Goal: Find specific page/section

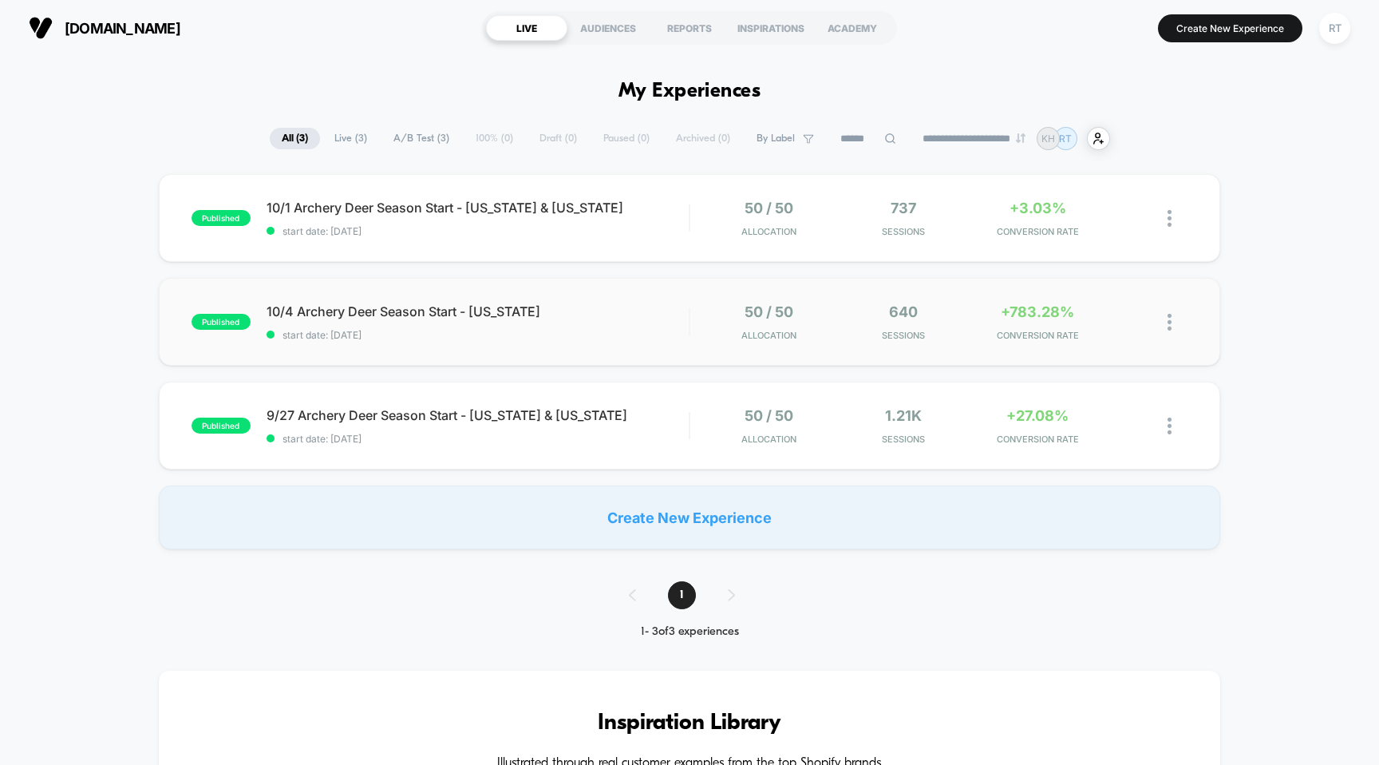
click at [370, 300] on div "published 10/4 Archery Deer Season Start - [US_STATE] start date: [DATE] 50 / 5…" at bounding box center [690, 322] width 1062 height 88
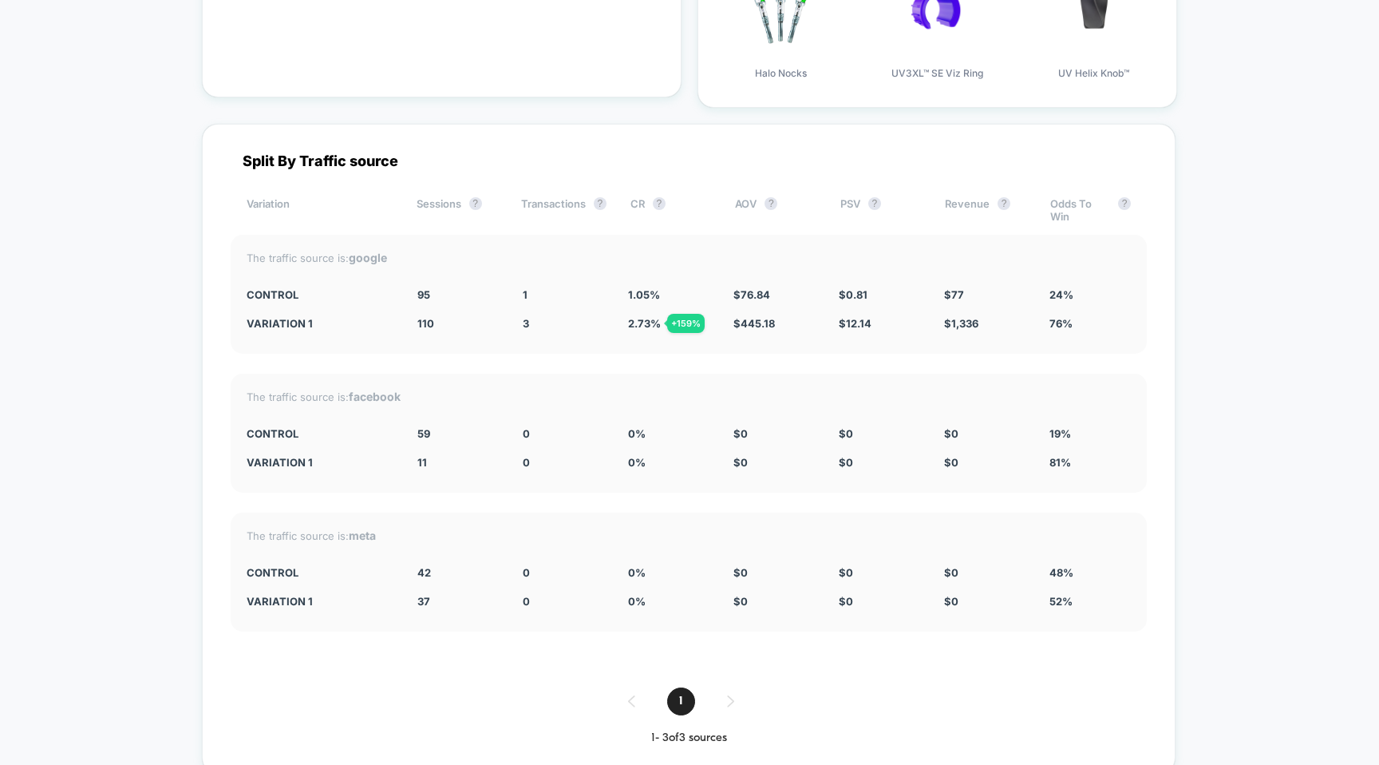
scroll to position [4227, 0]
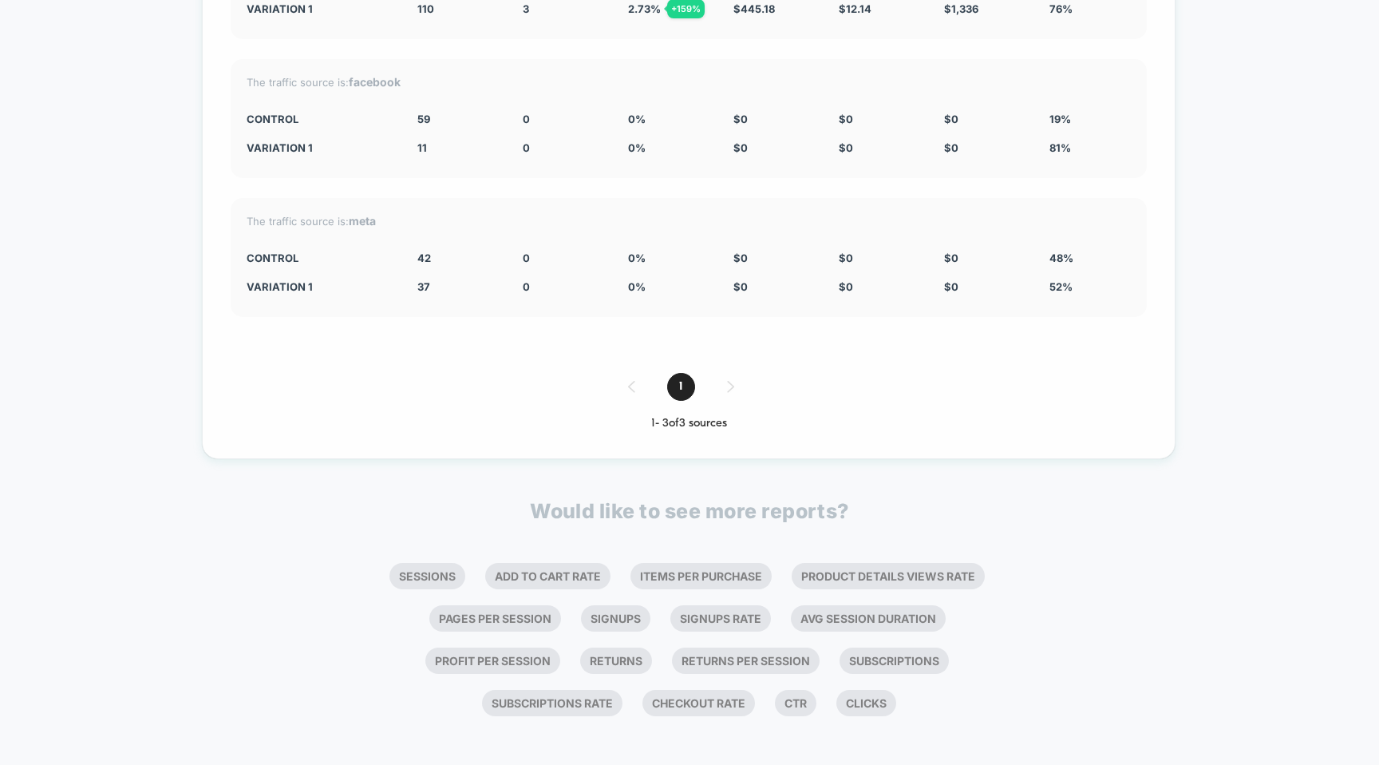
click at [732, 375] on div "1" at bounding box center [689, 387] width 916 height 28
click at [710, 417] on div "1 - 3 of 3 sources" at bounding box center [689, 424] width 916 height 14
click at [683, 385] on span "1" at bounding box center [681, 387] width 28 height 28
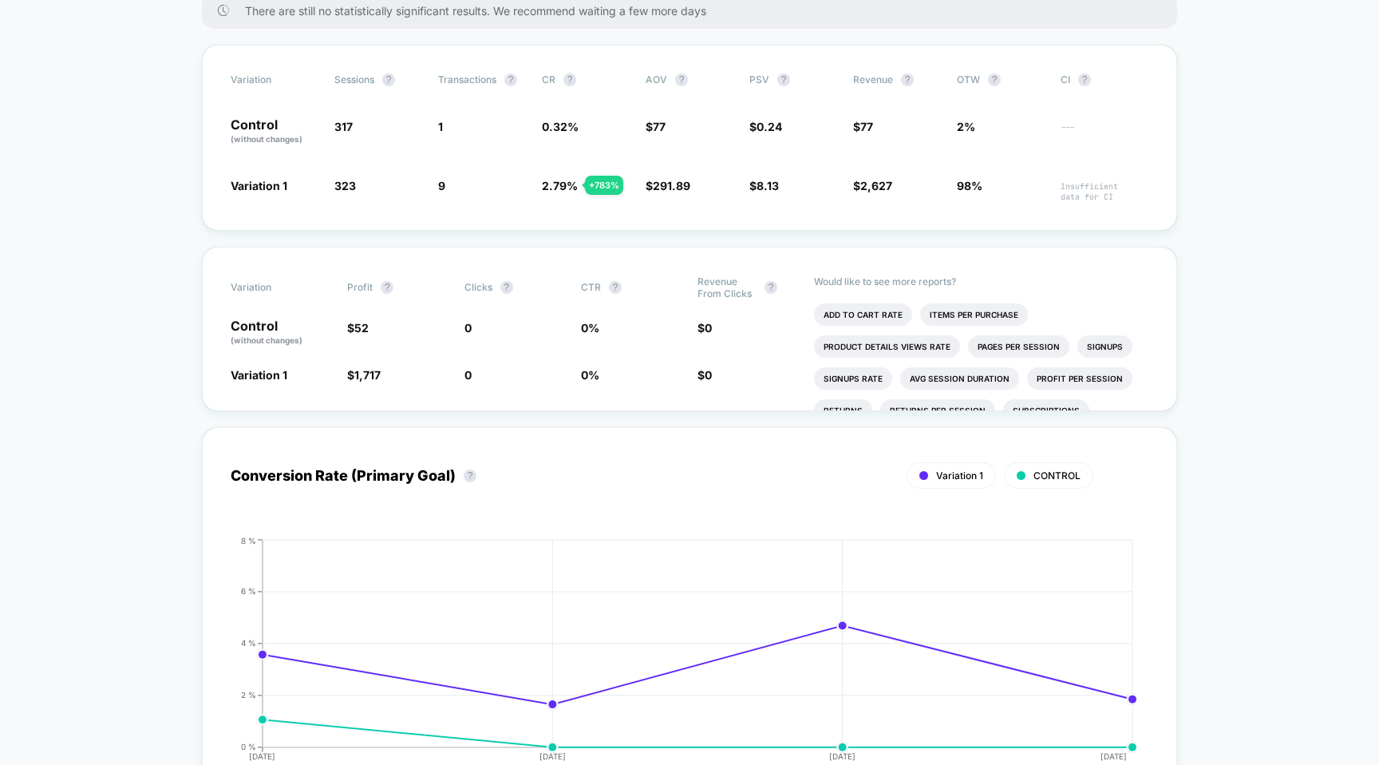
scroll to position [0, 0]
